Goal: Task Accomplishment & Management: Complete application form

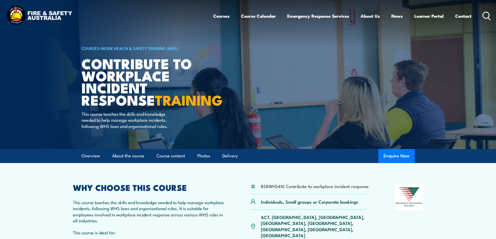
click at [180, 13] on div "Courses Course Calendar Emergency Response Services Services Overview Emergency…" at bounding box center [248, 16] width 486 height 22
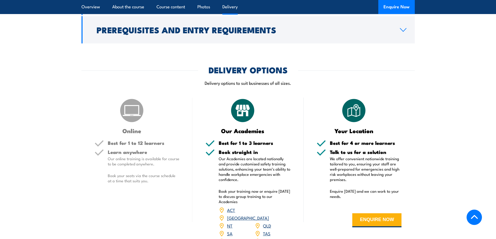
scroll to position [573, 0]
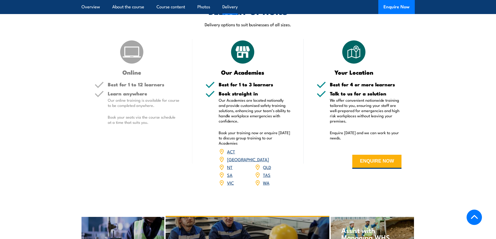
click at [231, 186] on link "VIC" at bounding box center [230, 183] width 7 height 6
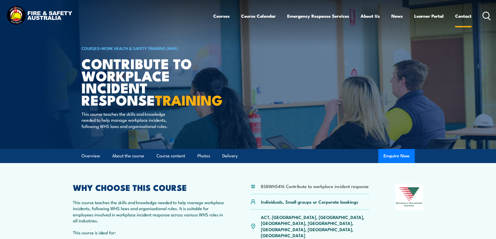
click at [466, 16] on link "Contact" at bounding box center [463, 16] width 16 height 14
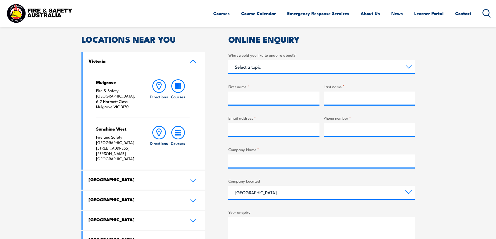
scroll to position [130, 0]
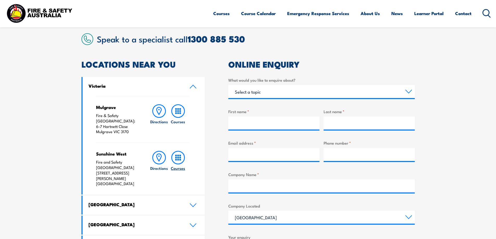
click at [177, 159] on rect at bounding box center [178, 160] width 2 height 2
click at [177, 166] on h6 "Courses" at bounding box center [178, 168] width 14 height 5
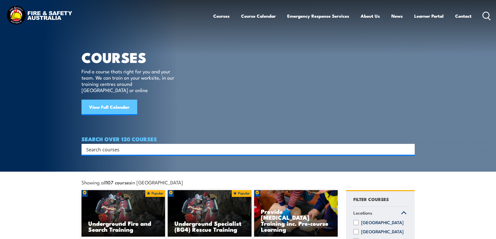
drag, startPoint x: 100, startPoint y: 103, endPoint x: 94, endPoint y: 107, distance: 7.0
click at [100, 103] on link "View Full Calendar" at bounding box center [110, 108] width 56 height 16
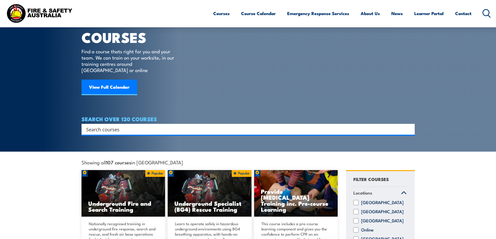
scroll to position [78, 0]
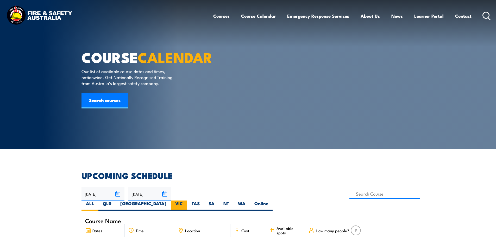
click at [187, 201] on label "VIC" at bounding box center [179, 206] width 16 height 10
click at [186, 201] on input "VIC" at bounding box center [184, 202] width 3 height 3
radio input "true"
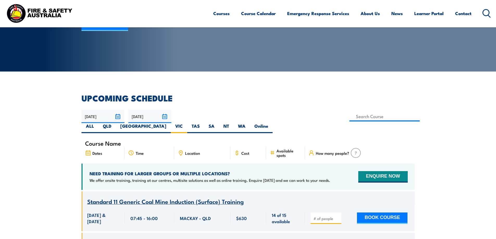
scroll to position [78, 0]
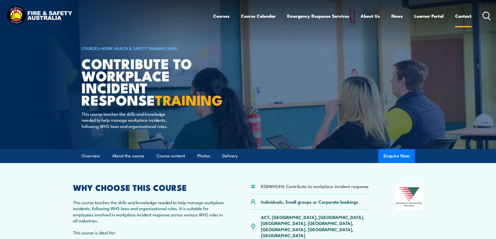
click at [464, 17] on link "Contact" at bounding box center [463, 16] width 16 height 14
click at [462, 16] on link "Contact" at bounding box center [463, 16] width 16 height 14
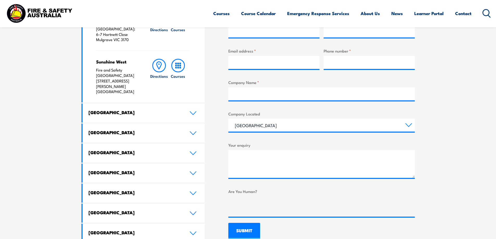
scroll to position [234, 0]
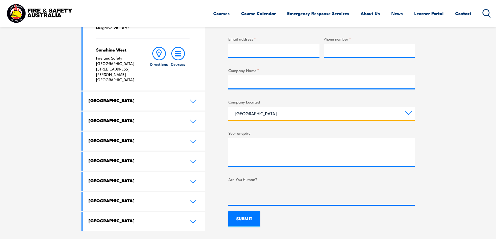
click at [409, 113] on select "[GEOGRAPHIC_DATA] [GEOGRAPHIC_DATA] [GEOGRAPHIC_DATA] [GEOGRAPHIC_DATA] [GEOGRA…" at bounding box center [321, 113] width 187 height 13
select select "Victoria"
click at [228, 107] on select "[GEOGRAPHIC_DATA] [GEOGRAPHIC_DATA] [GEOGRAPHIC_DATA] [GEOGRAPHIC_DATA] [GEOGRA…" at bounding box center [321, 113] width 187 height 13
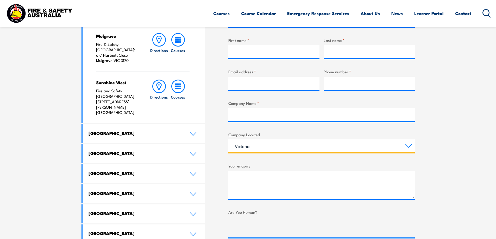
scroll to position [156, 0]
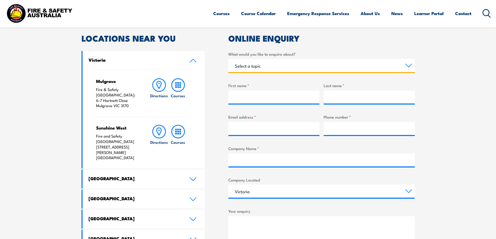
click at [408, 66] on select "Select a topic Training Emergency Response Services General Enquiry" at bounding box center [321, 65] width 187 height 13
select select "Training"
click at [228, 59] on select "Select a topic Training Emergency Response Services General Enquiry" at bounding box center [321, 65] width 187 height 13
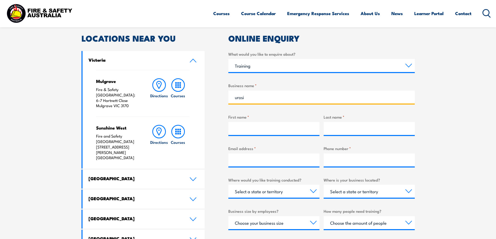
drag, startPoint x: 234, startPoint y: 98, endPoint x: 240, endPoint y: 123, distance: 25.4
click at [234, 98] on input "urosi" at bounding box center [321, 97] width 187 height 13
type input "Turosi"
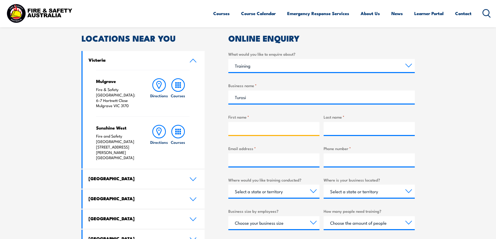
click at [246, 129] on input "First name *" at bounding box center [273, 128] width 91 height 13
type input "[PERSON_NAME]"
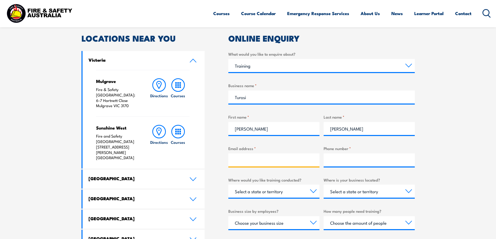
type input "[EMAIL_ADDRESS][DOMAIN_NAME]"
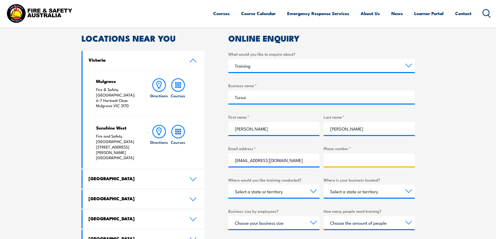
type input "0409866523"
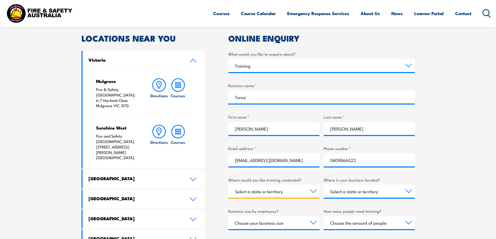
select select "VIC"
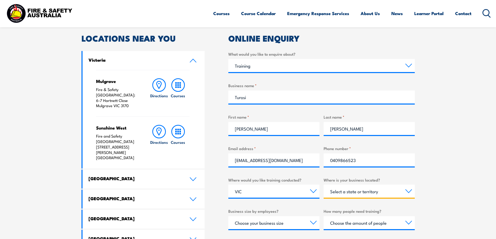
select select "VIC"
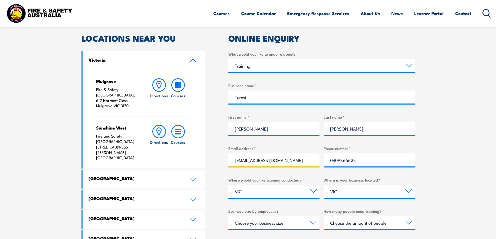
drag, startPoint x: 287, startPoint y: 160, endPoint x: 230, endPoint y: 160, distance: 56.8
click at [230, 160] on input "[EMAIL_ADDRESS][DOMAIN_NAME]" at bounding box center [273, 160] width 91 height 13
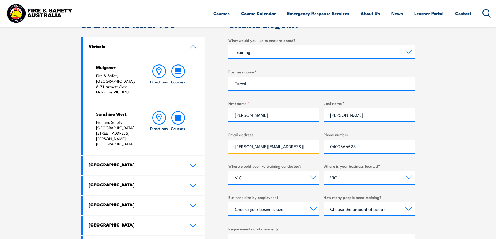
scroll to position [182, 0]
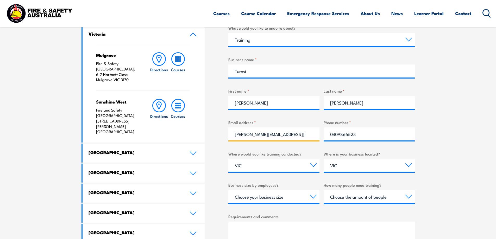
type input "[PERSON_NAME][EMAIL_ADDRESS][PERSON_NAME][DOMAIN_NAME]"
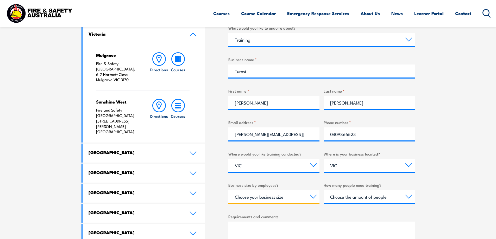
click at [314, 198] on select "Choose your business size 1 to 19 20 to 199 200+" at bounding box center [273, 196] width 91 height 13
select select "200+"
click at [228, 190] on select "Choose your business size 1 to 19 20 to 199 200+" at bounding box center [273, 196] width 91 height 13
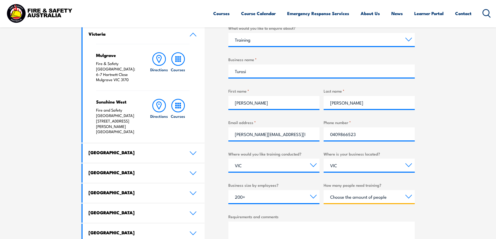
click at [408, 197] on select "Choose the amount of people 1 to 4 5 to 19 20+" at bounding box center [369, 196] width 91 height 13
click at [324, 190] on select "Choose the amount of people 1 to 4 5 to 19 20+" at bounding box center [369, 196] width 91 height 13
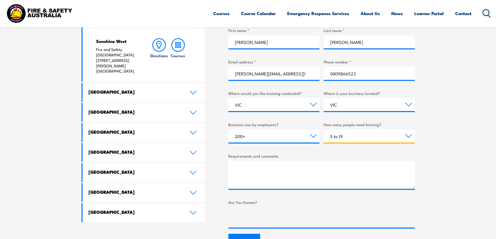
scroll to position [261, 0]
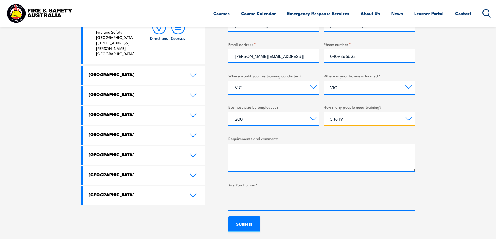
click at [409, 119] on select "Choose the amount of people 1 to 4 5 to 19 20+" at bounding box center [369, 118] width 91 height 13
select select "20+"
click at [324, 112] on select "Choose the amount of people 1 to 4 5 to 19 20+" at bounding box center [369, 118] width 91 height 13
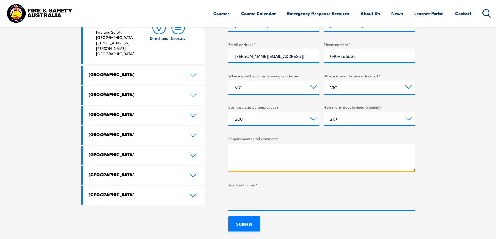
click at [253, 150] on textarea "Requirements and comments" at bounding box center [321, 158] width 187 height 28
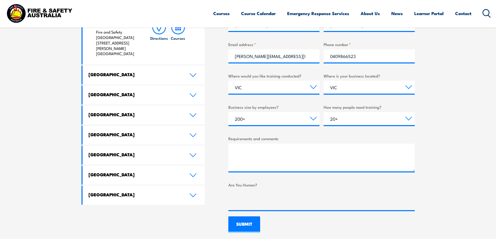
click at [448, 148] on section "Speak to a specialist call [PHONE_NUMBER] LOCATIONS NEAR [GEOGRAPHIC_DATA] [GEO…" at bounding box center [248, 68] width 496 height 358
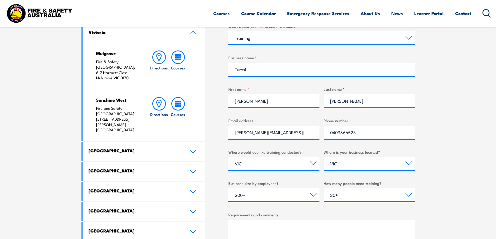
scroll to position [182, 0]
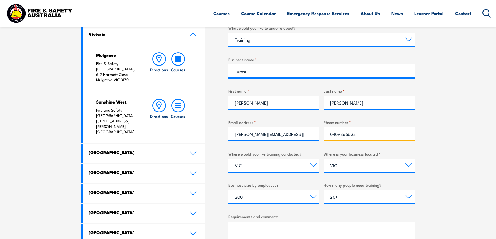
click at [361, 135] on input "0409866523" at bounding box center [369, 134] width 91 height 13
type input "0"
paste input "0474 500979"
type input "0474 500979"
drag, startPoint x: 463, startPoint y: 122, endPoint x: 468, endPoint y: 141, distance: 19.8
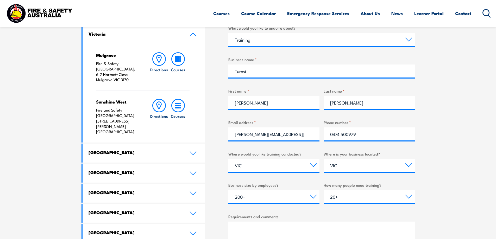
click at [463, 122] on section "Speak to a specialist call [PHONE_NUMBER] LOCATIONS NEAR [GEOGRAPHIC_DATA] [GEO…" at bounding box center [248, 146] width 496 height 358
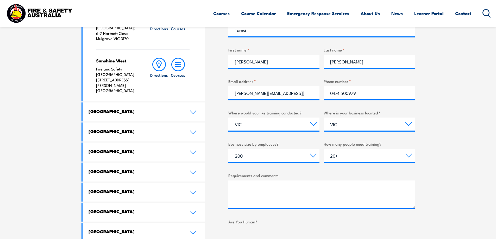
scroll to position [234, 0]
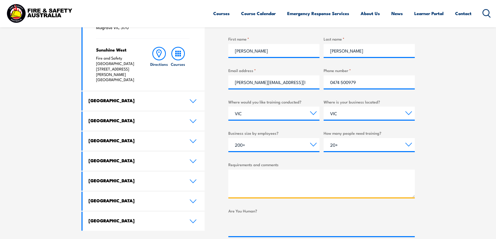
click at [237, 173] on textarea "Requirements and comments" at bounding box center [321, 184] width 187 height 28
type textarea "Incident Investigation Training"
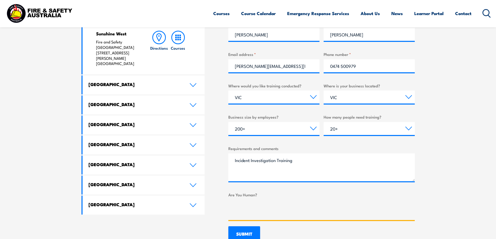
scroll to position [287, 0]
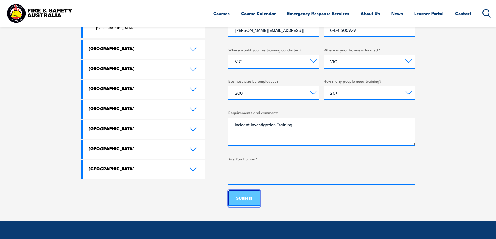
click at [245, 200] on input "SUBMIT" at bounding box center [244, 199] width 32 height 16
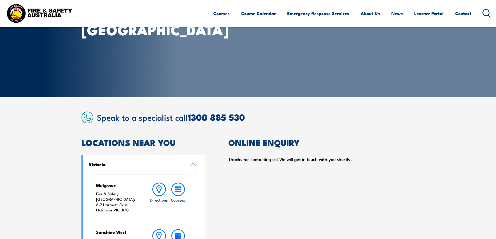
scroll to position [0, 0]
